Goal: Communication & Community: Answer question/provide support

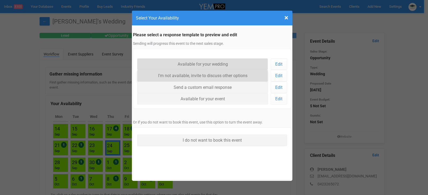
drag, startPoint x: 201, startPoint y: 64, endPoint x: 207, endPoint y: 73, distance: 11.1
click at [201, 64] on link "Available for your wedding" at bounding box center [202, 64] width 131 height 11
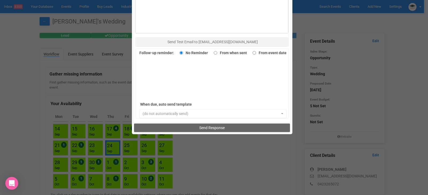
scroll to position [368, 0]
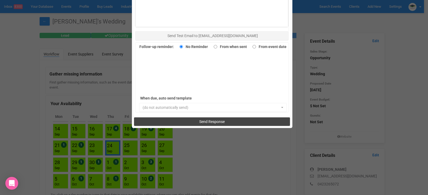
click at [228, 120] on button "Send Response" at bounding box center [212, 122] width 156 height 9
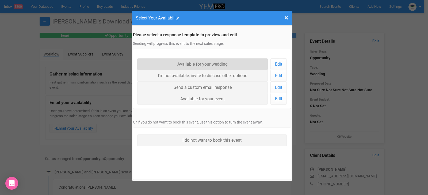
drag, startPoint x: 185, startPoint y: 67, endPoint x: 360, endPoint y: 164, distance: 200.5
click at [185, 67] on link "Available for your wedding" at bounding box center [202, 64] width 131 height 11
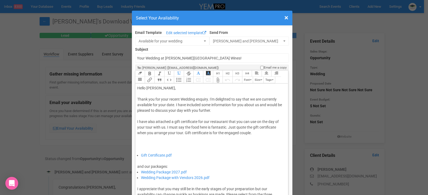
click at [171, 104] on div "Thank you for your recent Wedding enquiry. I'm delighted to say that we are cur…" at bounding box center [210, 125] width 147 height 56
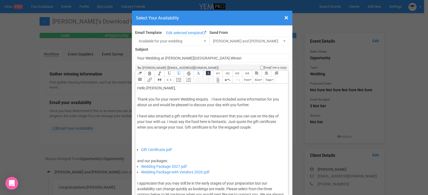
click at [209, 99] on div "Thank you for your recent Wedding enquiry. . I have included some information f…" at bounding box center [210, 122] width 147 height 51
type trix-editor "<div>Hello Chloe,&nbsp;</div><div><br></div><div>Thank you for your recent Wedd…"
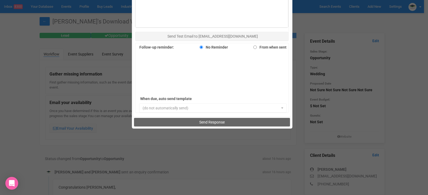
scroll to position [368, 0]
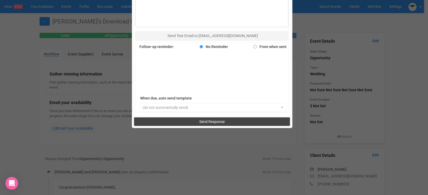
click at [231, 123] on button "Send Response" at bounding box center [212, 122] width 156 height 9
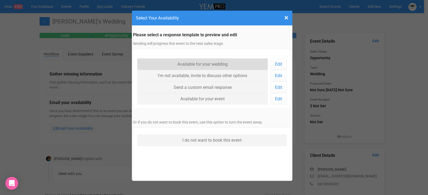
click at [197, 63] on link "Available for your wedding" at bounding box center [202, 64] width 131 height 11
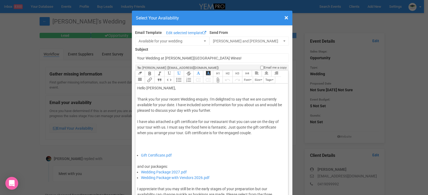
drag, startPoint x: 172, startPoint y: 105, endPoint x: 244, endPoint y: 136, distance: 78.4
click at [173, 105] on div "Thank you for your recent Wedding enquiry. I'm delighted to say that we are cur…" at bounding box center [210, 125] width 147 height 56
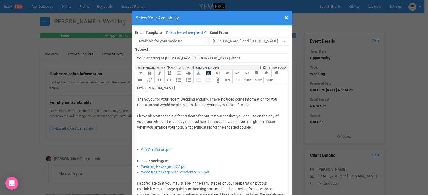
type trix-editor "<div>Hello Vicki,&nbsp;</div><div><br></div><div>Thank you for your recent Wedd…"
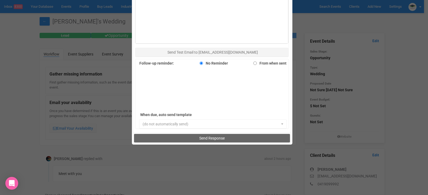
scroll to position [368, 0]
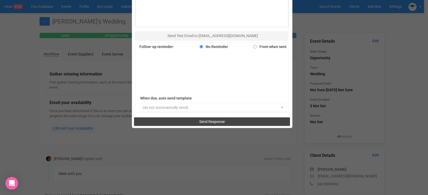
click at [205, 119] on button "Send Response" at bounding box center [212, 122] width 156 height 9
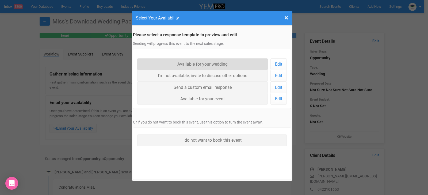
drag, startPoint x: 189, startPoint y: 63, endPoint x: 192, endPoint y: 67, distance: 4.7
click at [189, 63] on link "Available for your wedding" at bounding box center [202, 64] width 131 height 11
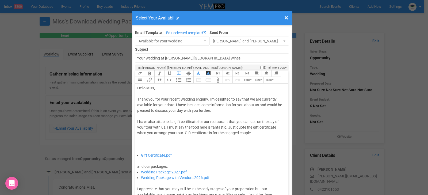
click at [173, 105] on div "Thank you for your recent Wedding enquiry. I'm delighted to say that we are cur…" at bounding box center [210, 125] width 147 height 56
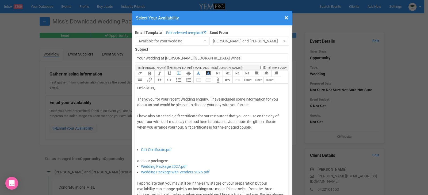
type trix-editor "<div>Hello Miss,&nbsp;</div><div><br></div><div>Thank you for your recent Weddi…"
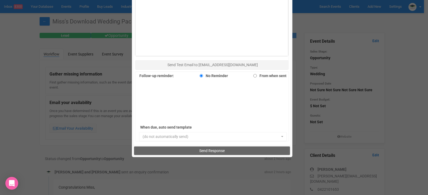
scroll to position [368, 0]
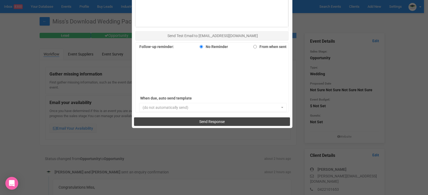
click at [219, 125] on button "Send Response" at bounding box center [212, 122] width 156 height 9
